Goal: Navigation & Orientation: Understand site structure

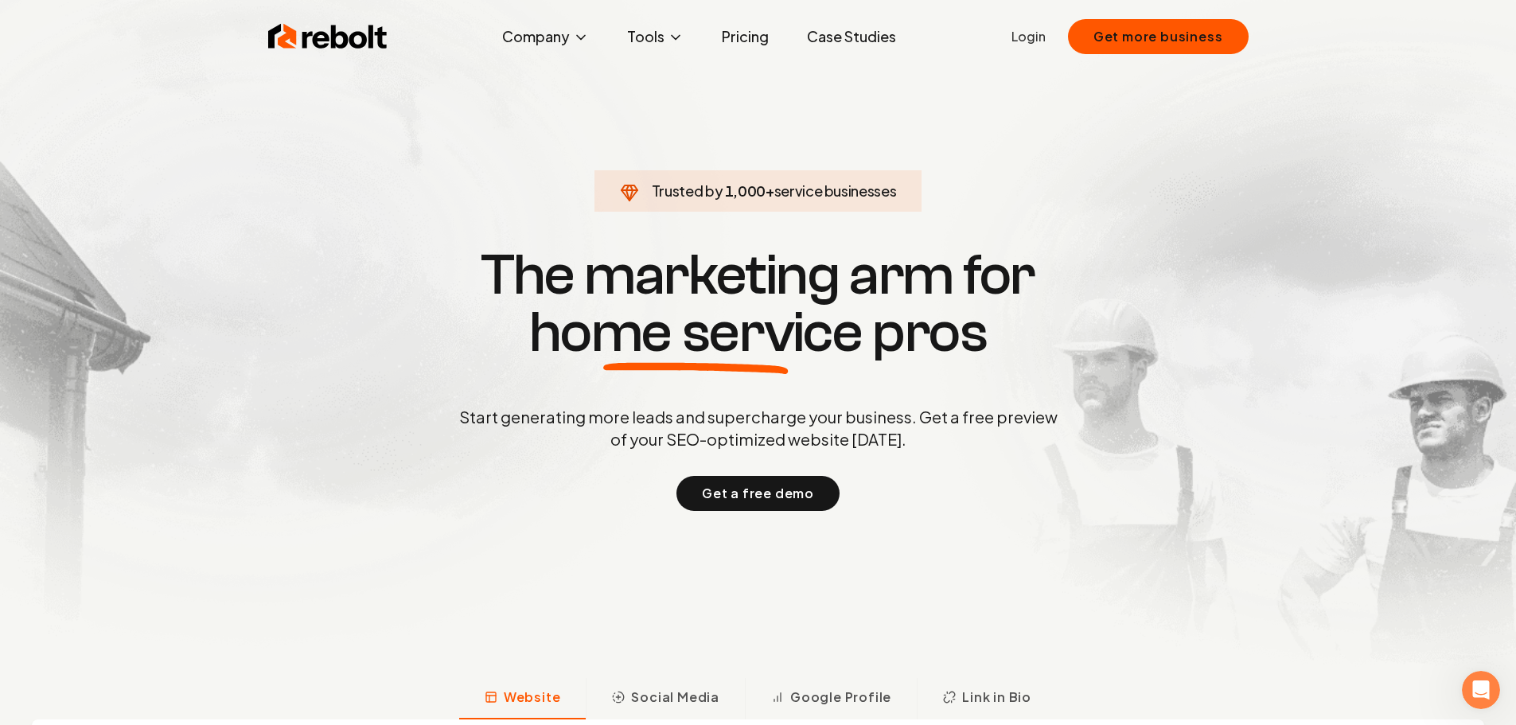
click at [735, 37] on link "Pricing" at bounding box center [745, 37] width 72 height 32
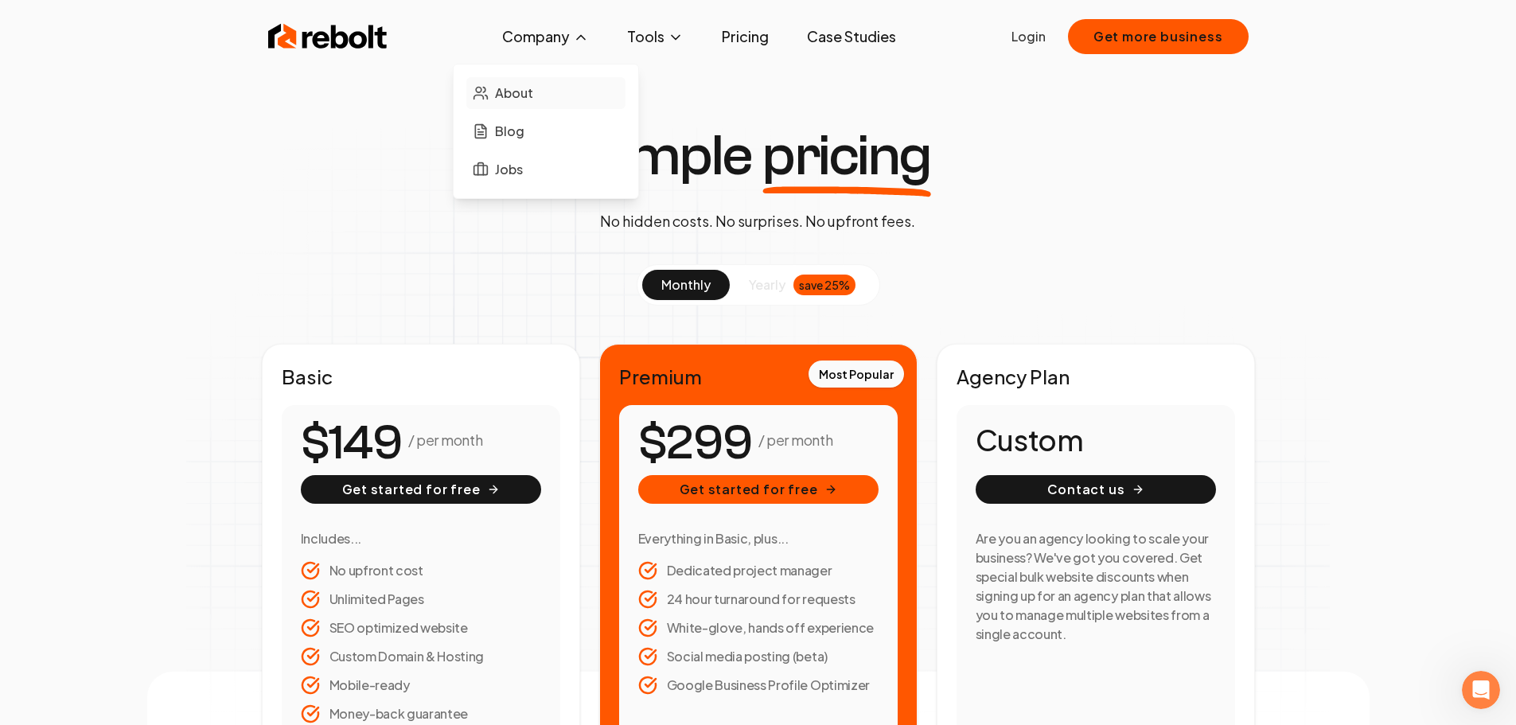
click at [523, 91] on span "About" at bounding box center [514, 93] width 38 height 19
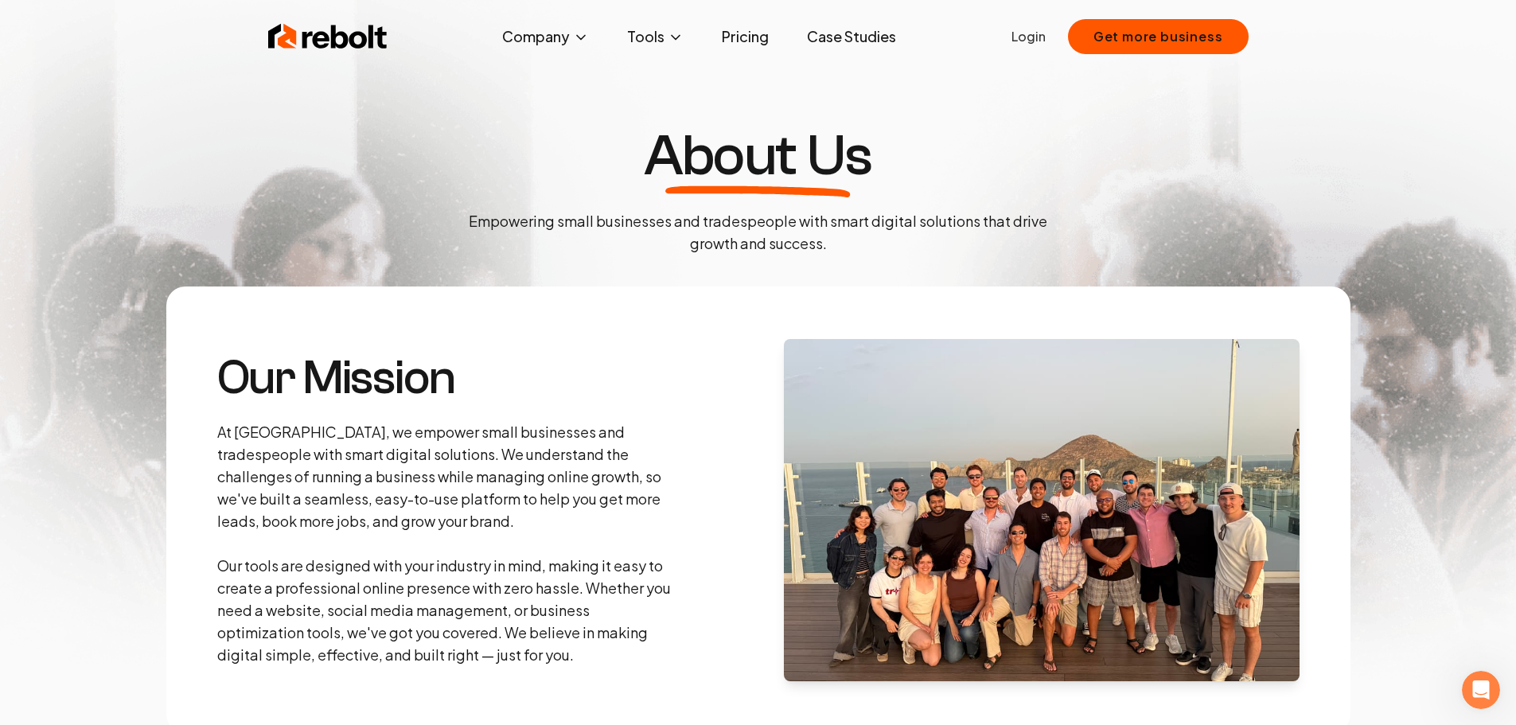
click at [853, 42] on link "Case Studies" at bounding box center [851, 37] width 115 height 32
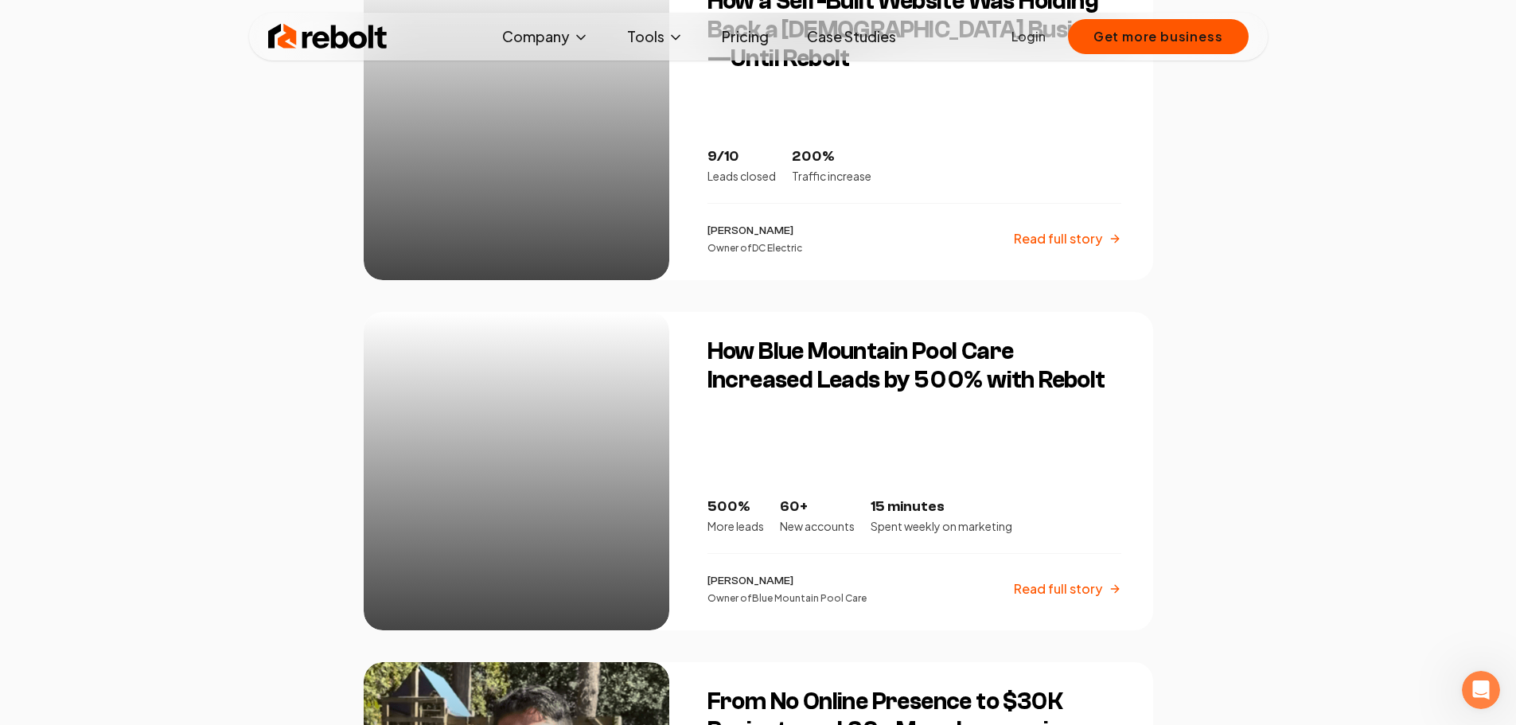
scroll to position [1353, 0]
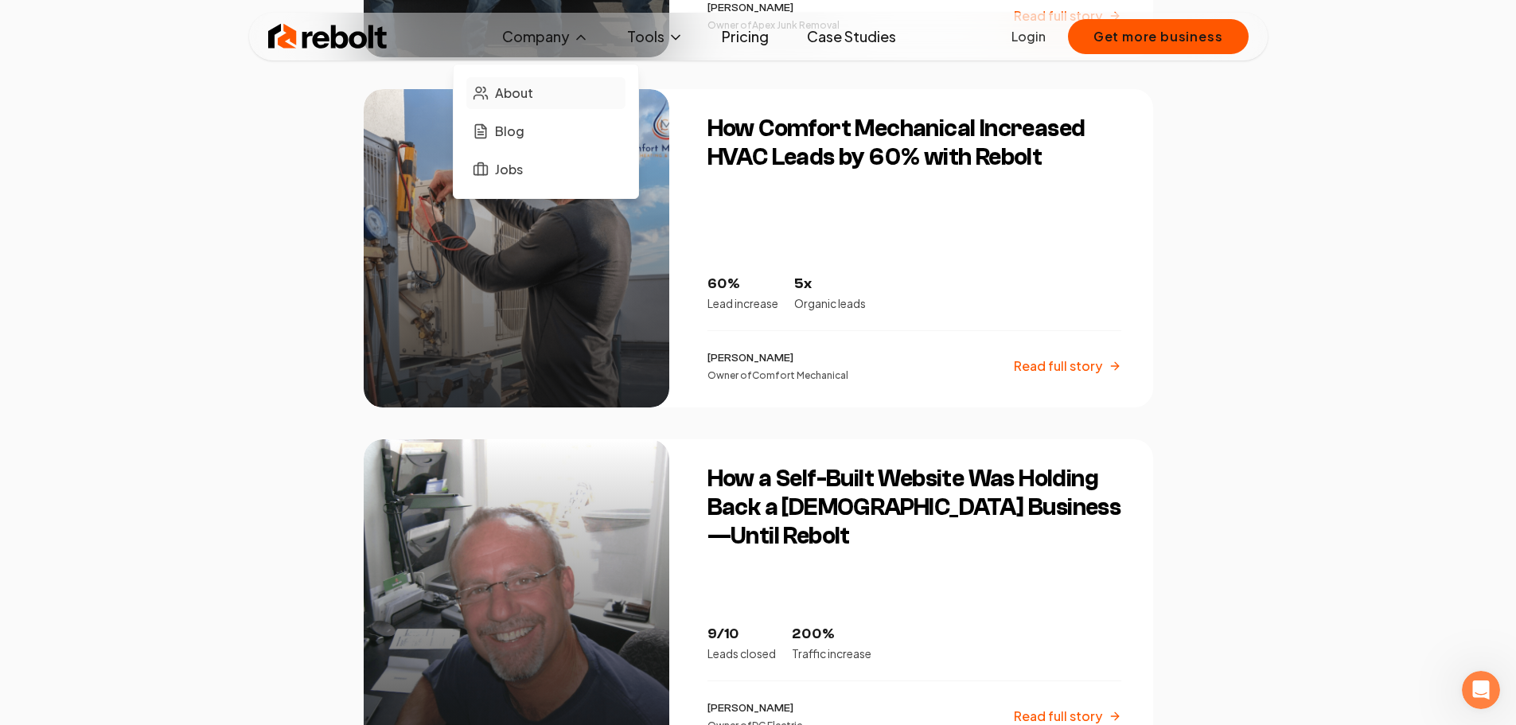
click at [520, 84] on span "About" at bounding box center [514, 93] width 38 height 19
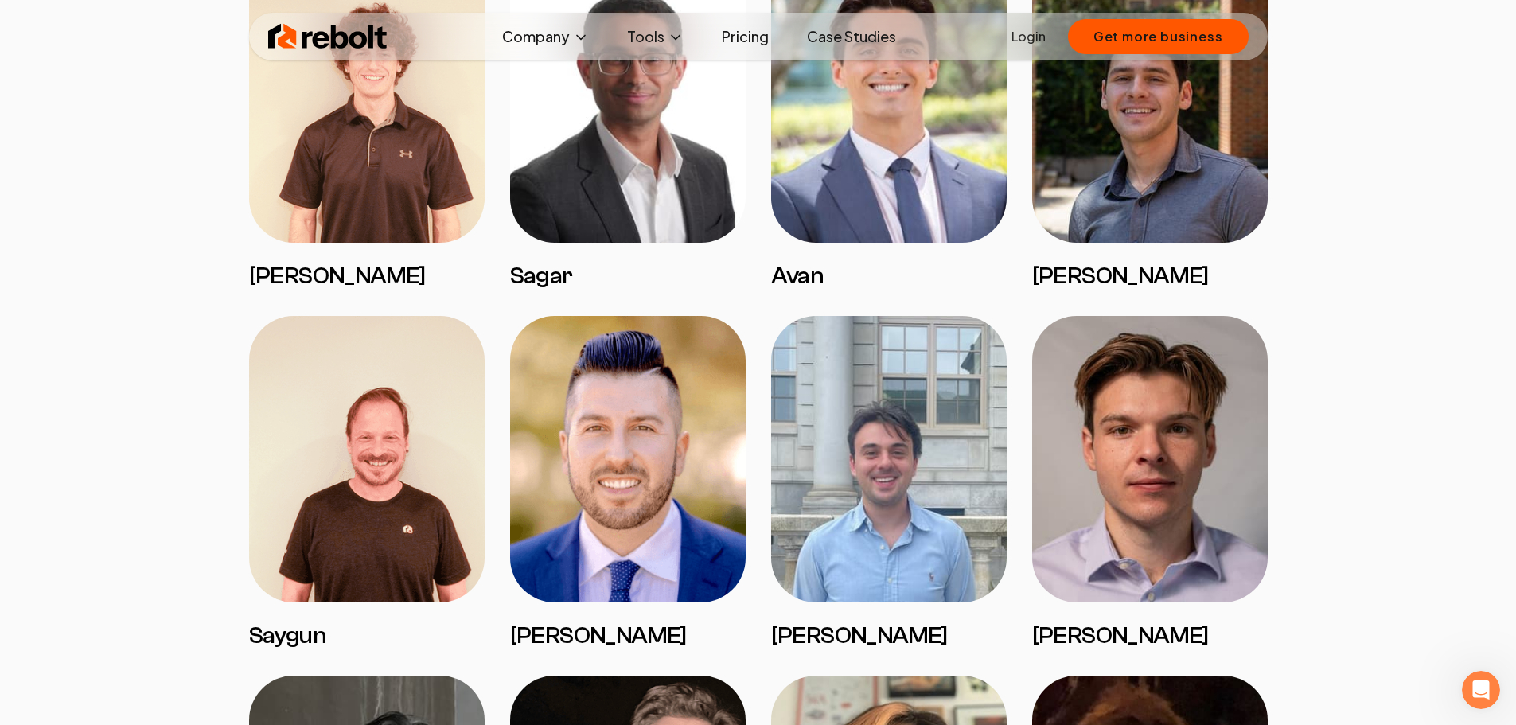
scroll to position [1433, 0]
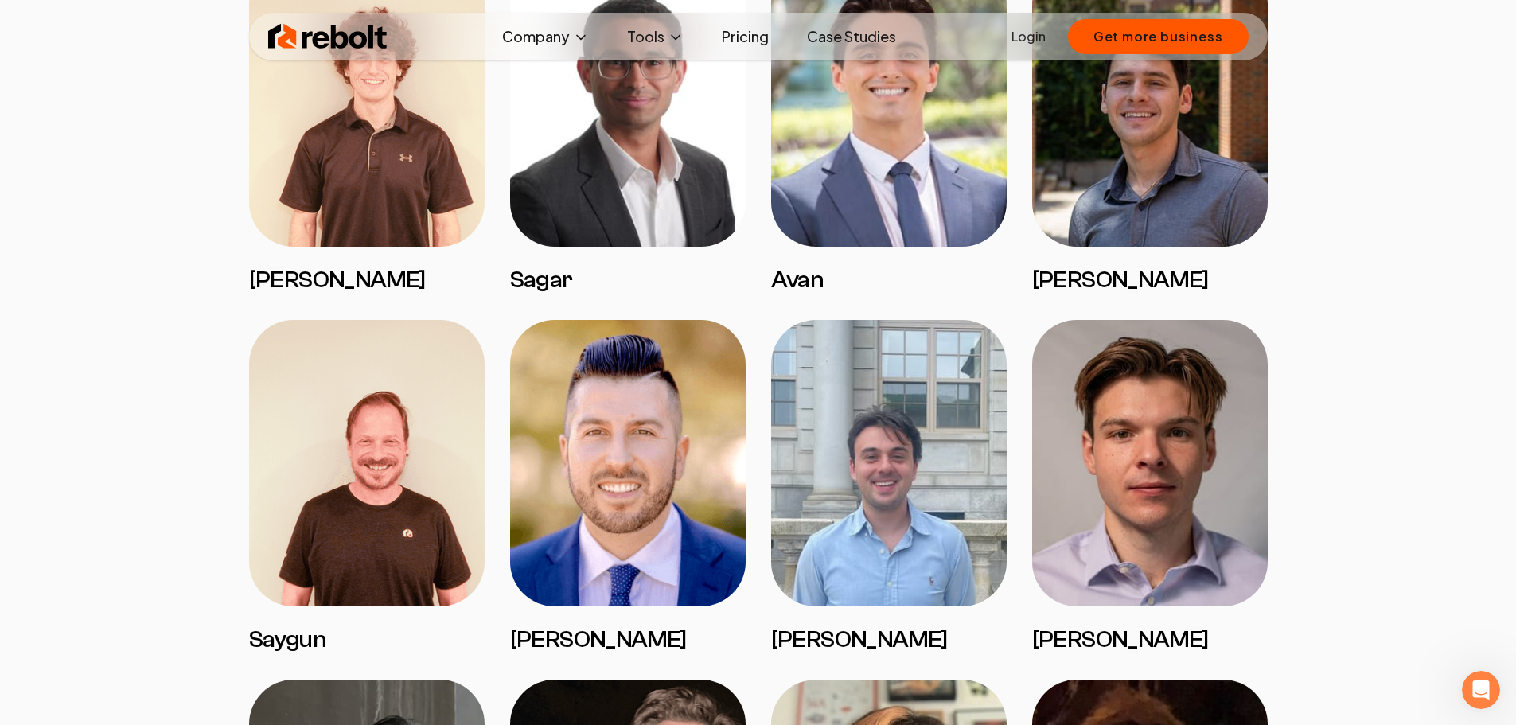
click at [891, 486] on img at bounding box center [889, 463] width 236 height 287
click at [644, 463] on img at bounding box center [628, 463] width 236 height 287
